Goal: Task Accomplishment & Management: Manage account settings

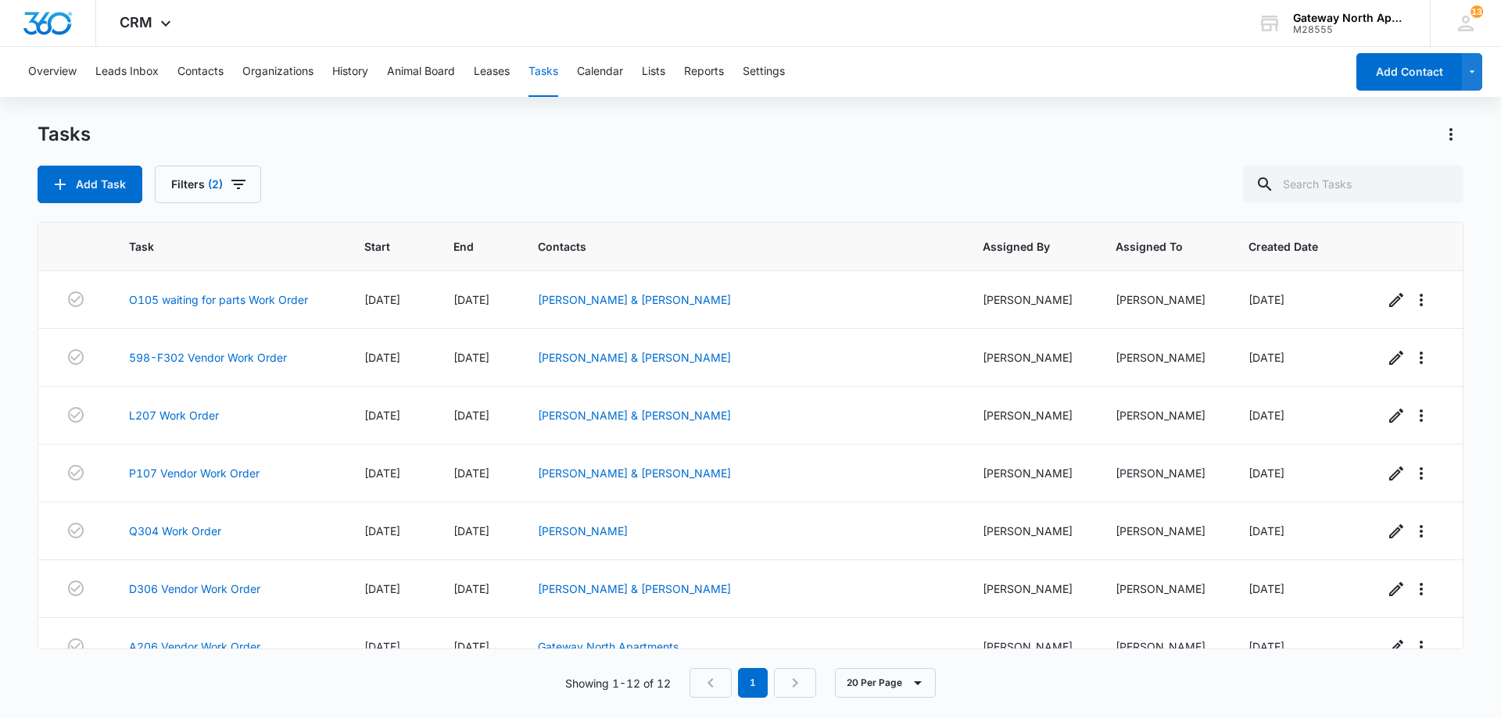
scroll to position [316, 0]
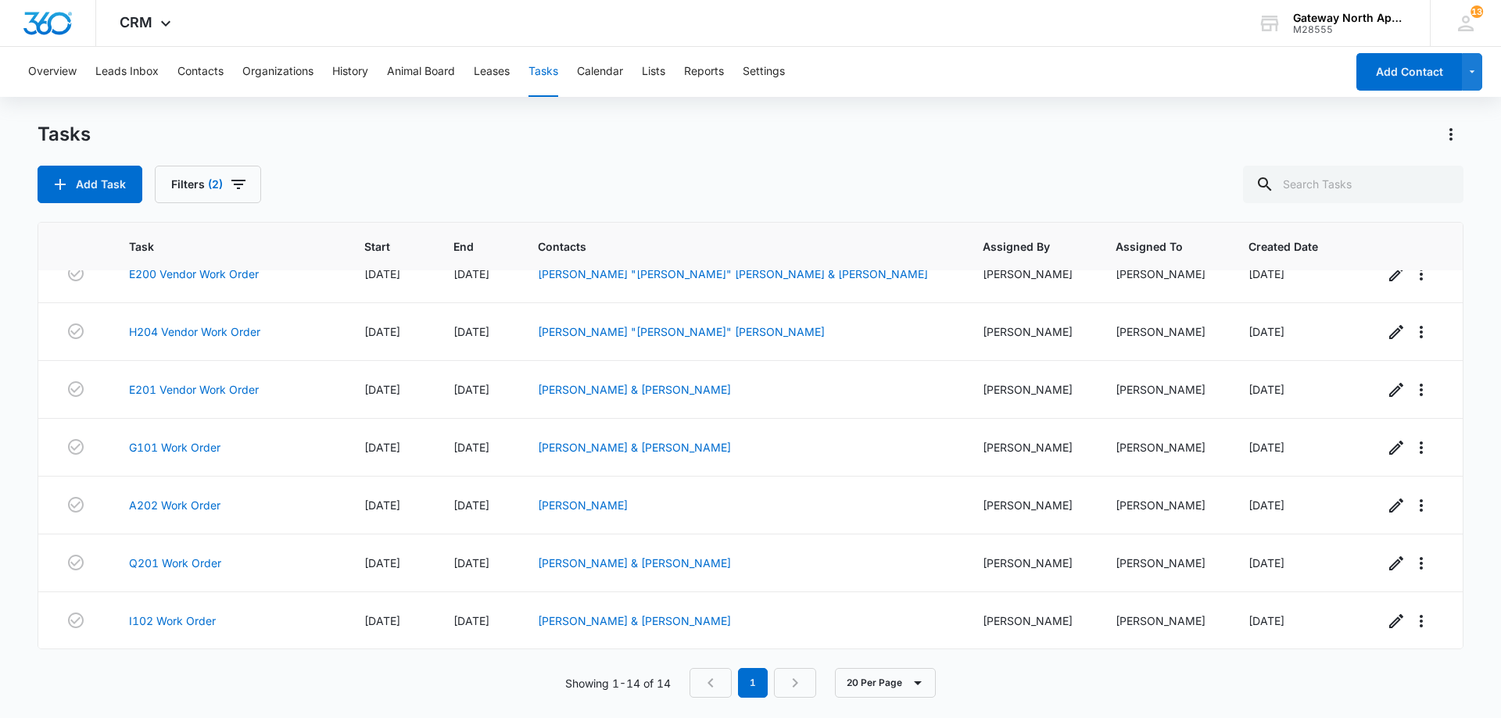
scroll to position [432, 0]
click at [214, 506] on link "A202 Work Order" at bounding box center [174, 504] width 91 height 16
